Goal: Check status: Check status

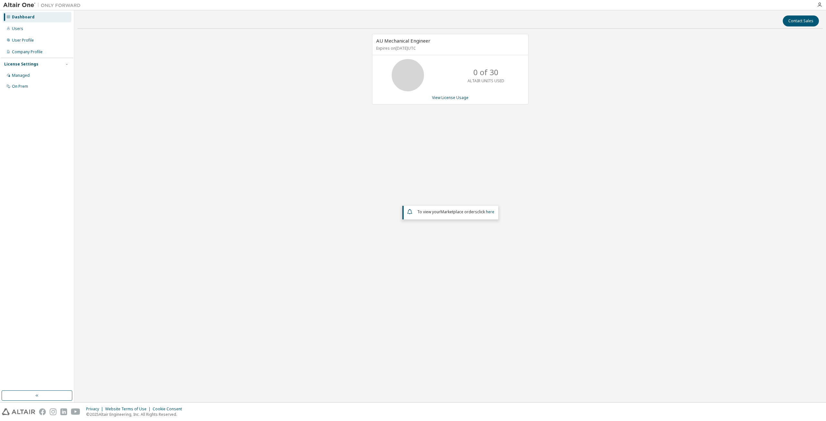
click at [482, 66] on div "0 of 30 ALTAIR UNITS USED" at bounding box center [486, 75] width 52 height 32
click at [22, 20] on div "Dashboard" at bounding box center [37, 17] width 69 height 10
click at [21, 26] on div "Users" at bounding box center [17, 28] width 11 height 5
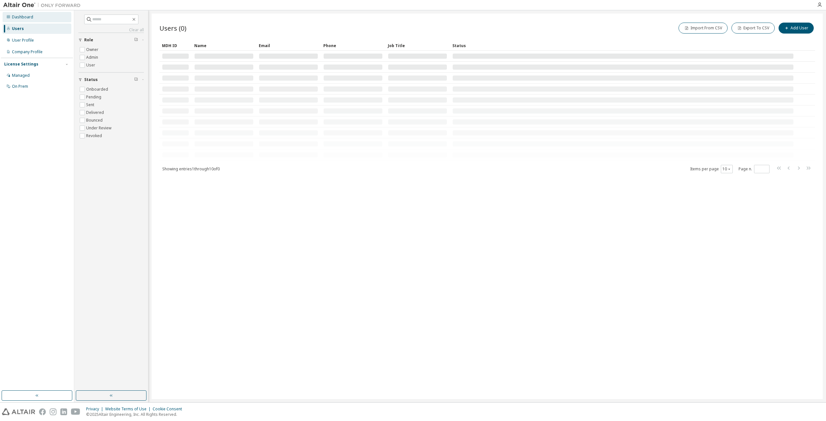
click at [22, 18] on div "Dashboard" at bounding box center [22, 17] width 21 height 5
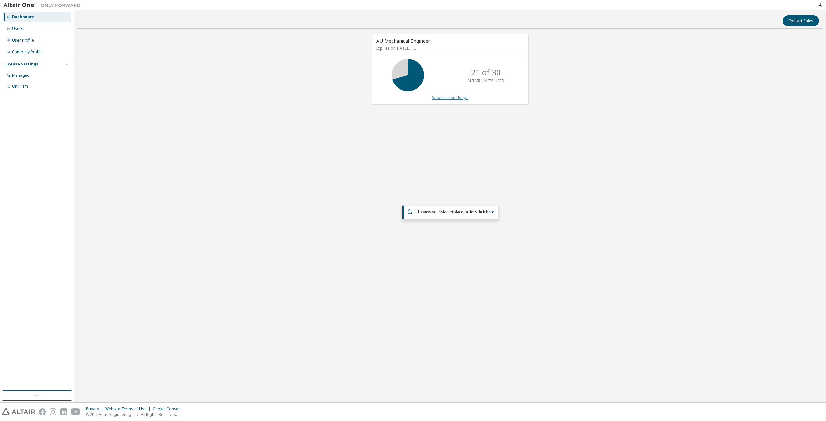
click at [436, 99] on link "View License Usage" at bounding box center [450, 97] width 36 height 5
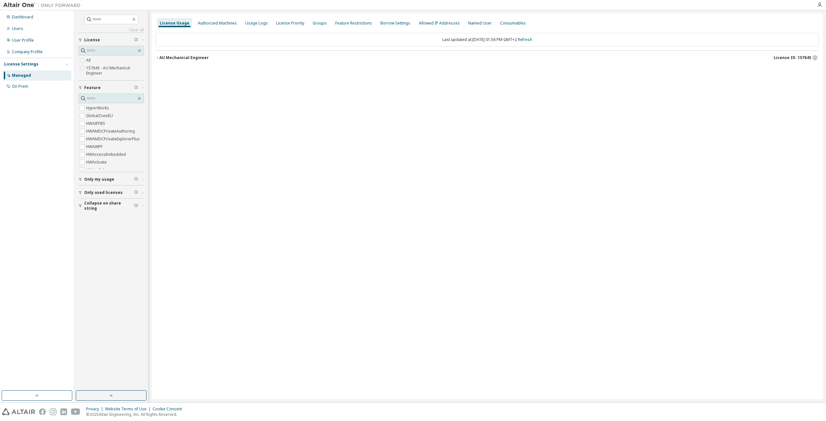
click at [159, 56] on icon "button" at bounding box center [158, 58] width 4 height 4
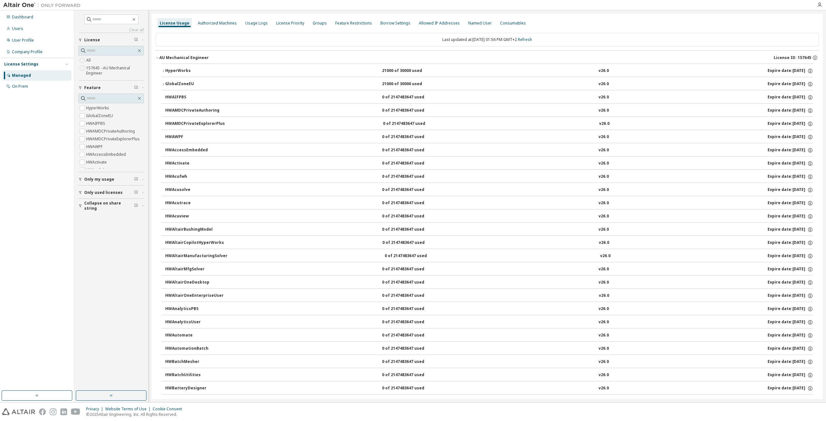
click at [166, 70] on div "HyperWorks" at bounding box center [194, 71] width 58 height 6
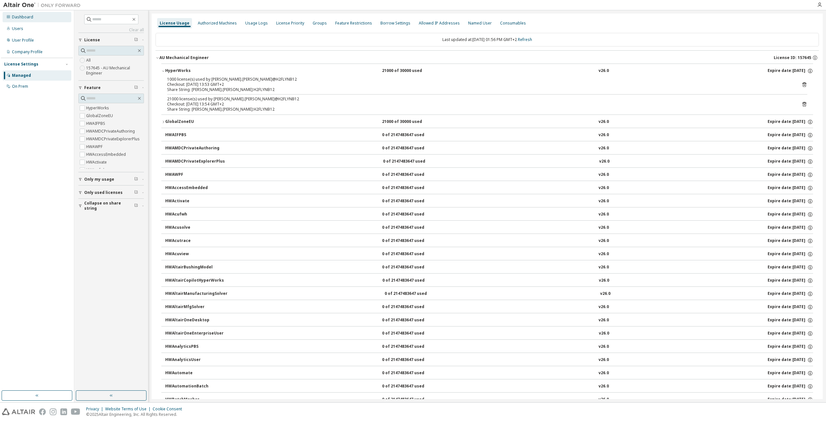
click at [14, 16] on div "Dashboard" at bounding box center [22, 17] width 21 height 5
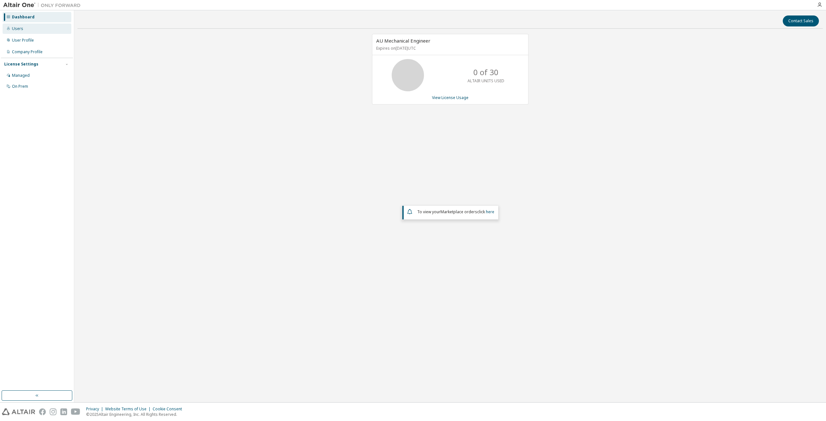
click at [34, 27] on div "Users" at bounding box center [37, 29] width 69 height 10
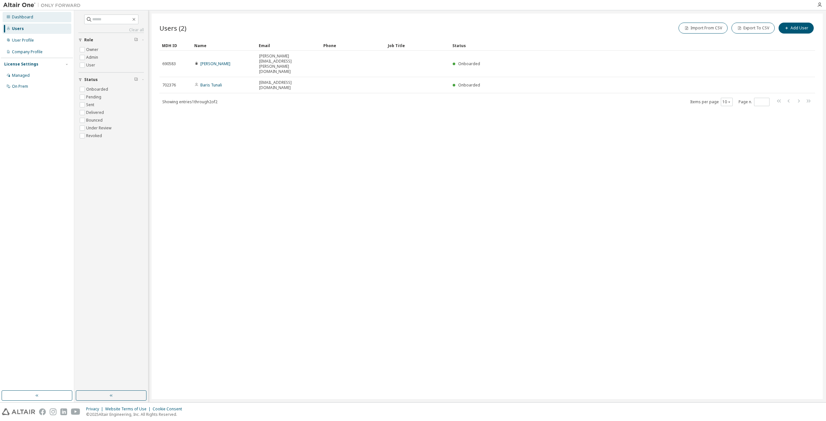
click at [20, 15] on div "Dashboard" at bounding box center [22, 17] width 21 height 5
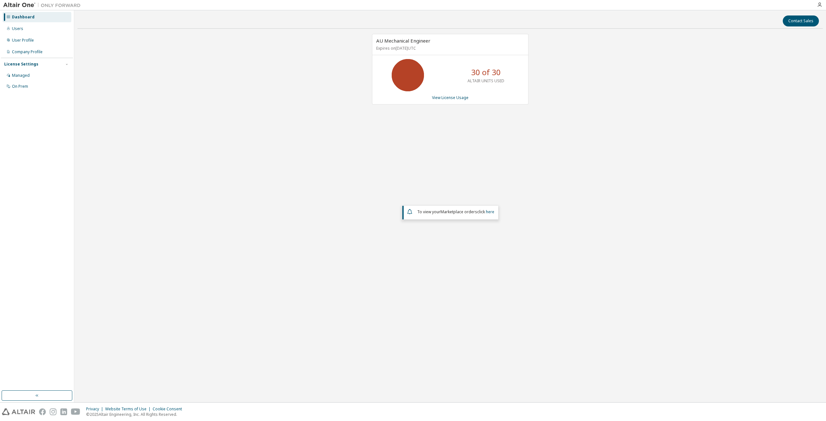
click at [455, 101] on div "AU Mechanical Engineer Expires on [DATE] UTC 30 of 30 ALTAIR UNITS USED View Li…" at bounding box center [450, 69] width 156 height 71
click at [454, 99] on link "View License Usage" at bounding box center [450, 97] width 36 height 5
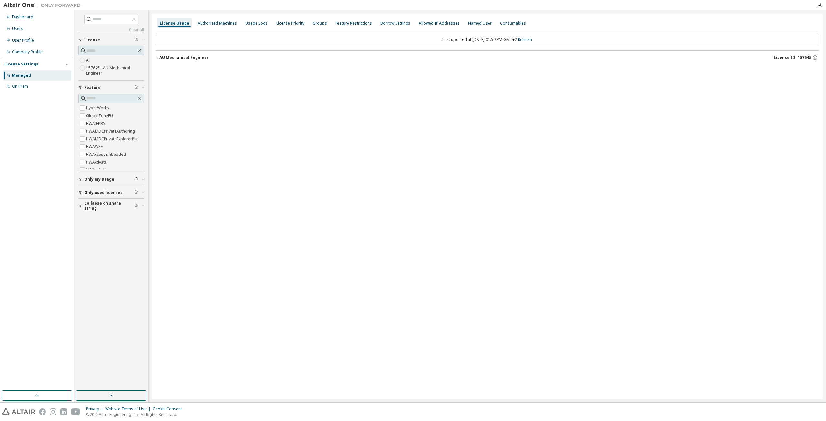
click at [161, 60] on div "AU Mechanical Engineer" at bounding box center [183, 57] width 49 height 5
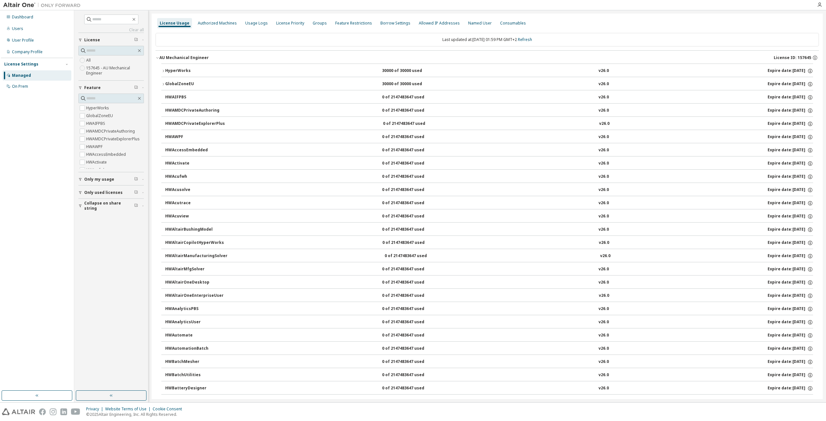
click at [167, 70] on div "HyperWorks" at bounding box center [194, 71] width 58 height 6
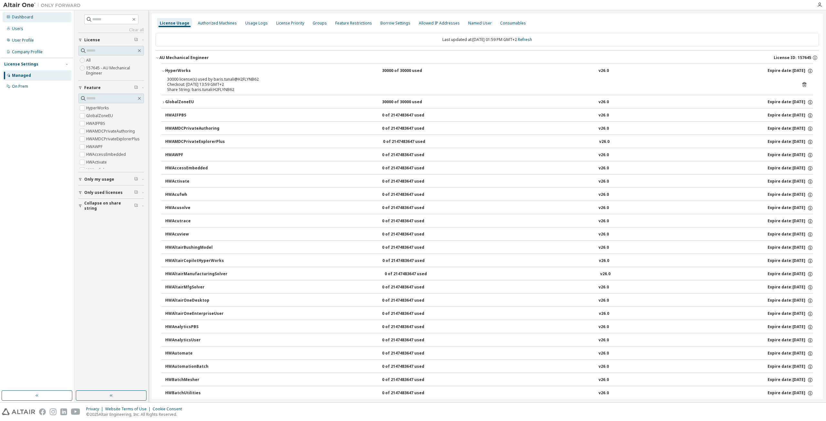
click at [28, 14] on div "Dashboard" at bounding box center [37, 17] width 69 height 10
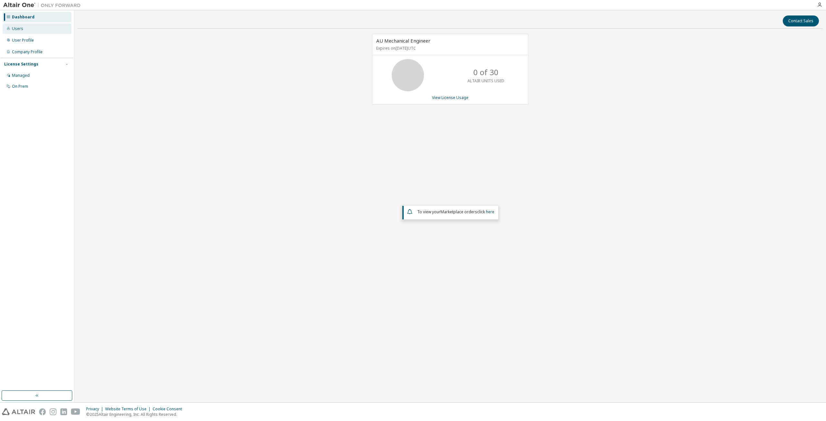
click at [8, 26] on div "Users" at bounding box center [37, 29] width 69 height 10
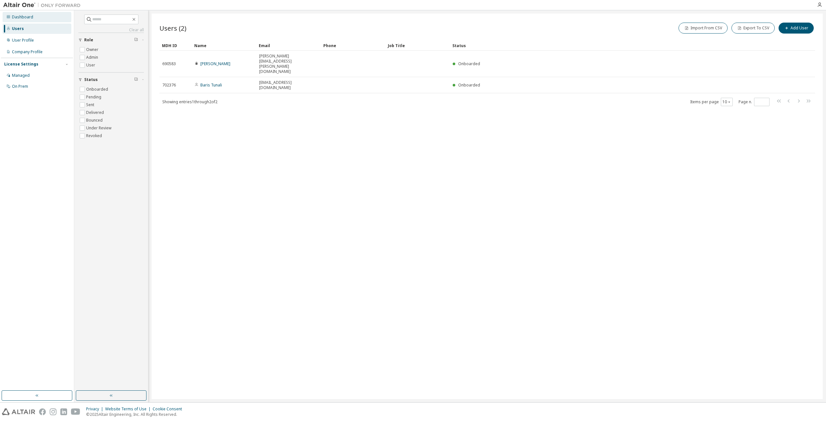
click at [17, 17] on div "Dashboard" at bounding box center [22, 17] width 21 height 5
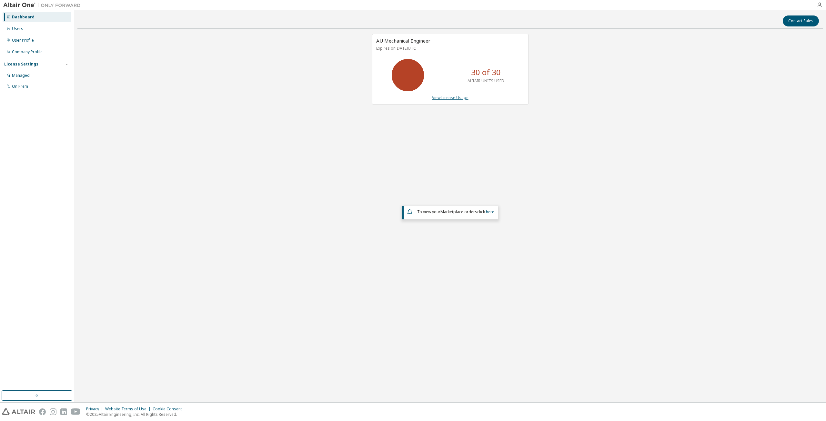
click at [438, 98] on link "View License Usage" at bounding box center [450, 97] width 36 height 5
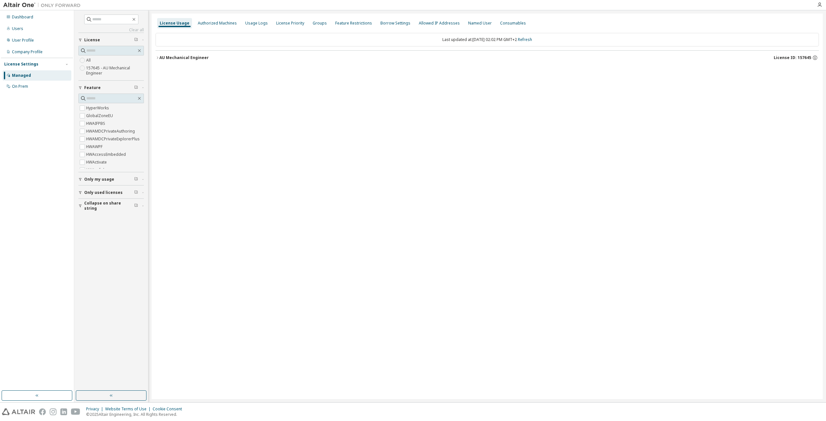
click at [158, 55] on button "AU Mechanical Engineer License ID: 157645" at bounding box center [487, 58] width 663 height 14
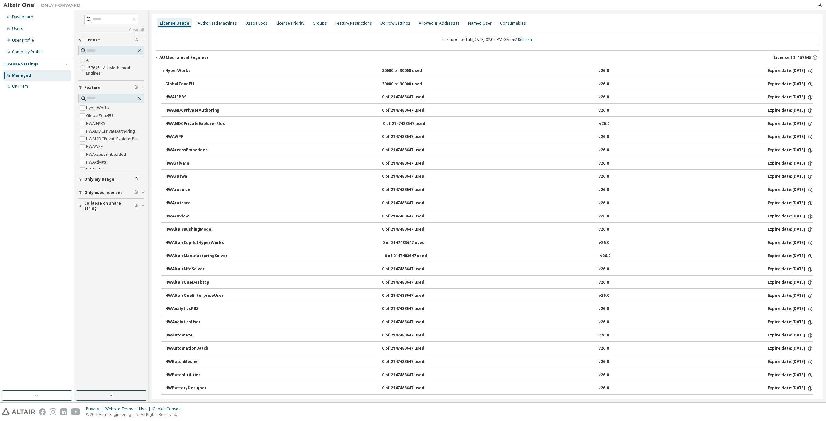
click at [231, 66] on button "HyperWorks 30000 of 30000 used v26.0 Expire date: [DATE]" at bounding box center [487, 71] width 652 height 14
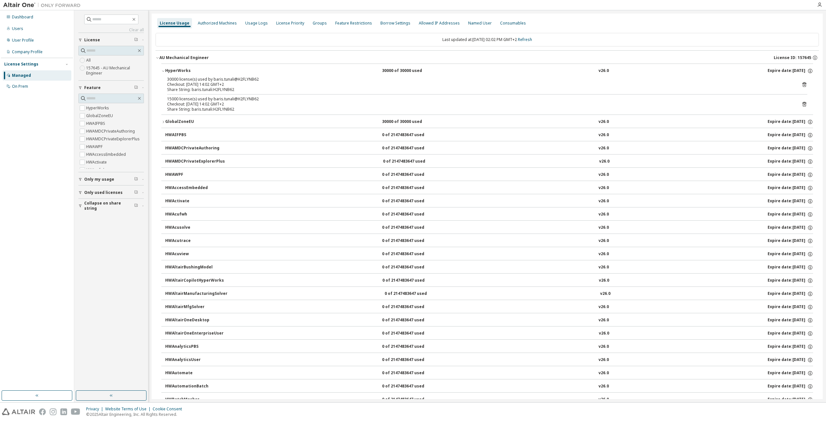
click at [169, 67] on button "HyperWorks 30000 of 30000 used v26.0 Expire date: [DATE]" at bounding box center [487, 71] width 652 height 14
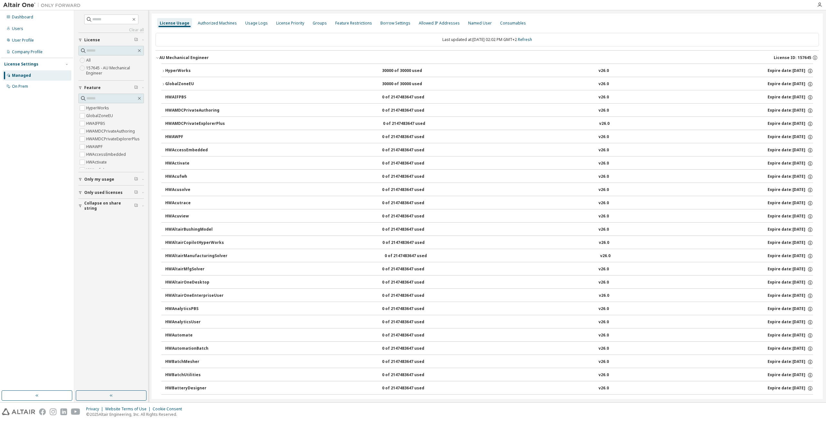
click at [158, 56] on icon "button" at bounding box center [158, 58] width 4 height 4
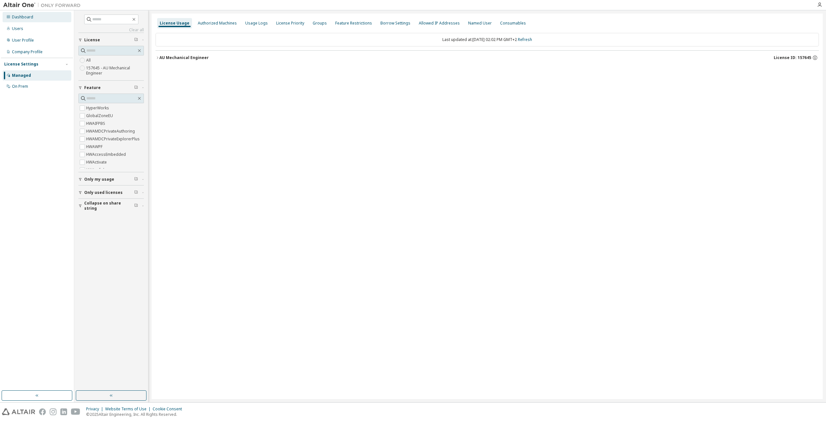
click at [32, 20] on div "Dashboard" at bounding box center [37, 17] width 69 height 10
